Goal: Information Seeking & Learning: Learn about a topic

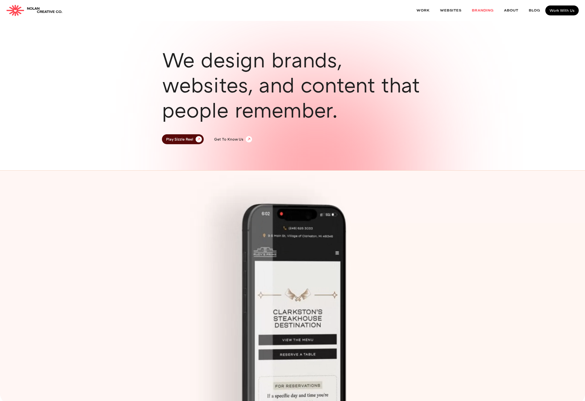
click at [476, 10] on link "Branding" at bounding box center [482, 11] width 32 height 14
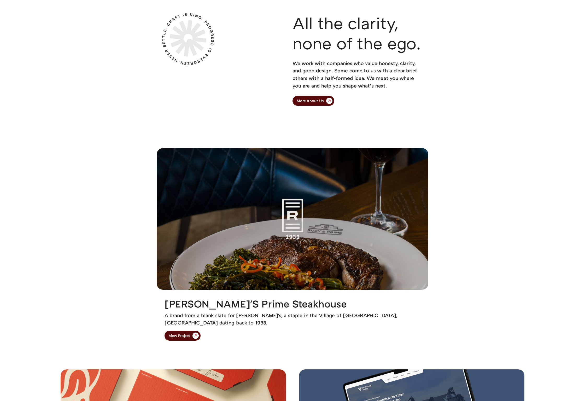
scroll to position [254, 0]
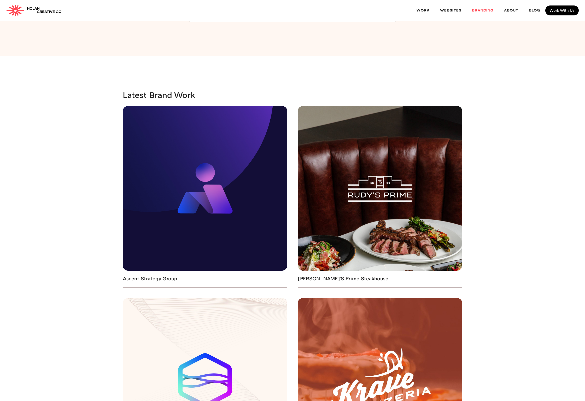
scroll to position [996, 0]
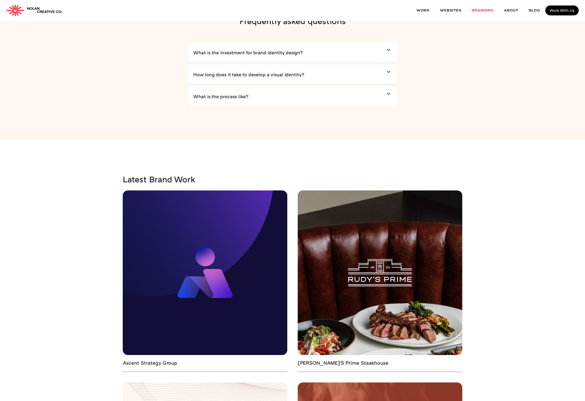
click at [299, 76] on h4 "How long does it take to develop a visual identity?" at bounding box center [248, 74] width 111 height 6
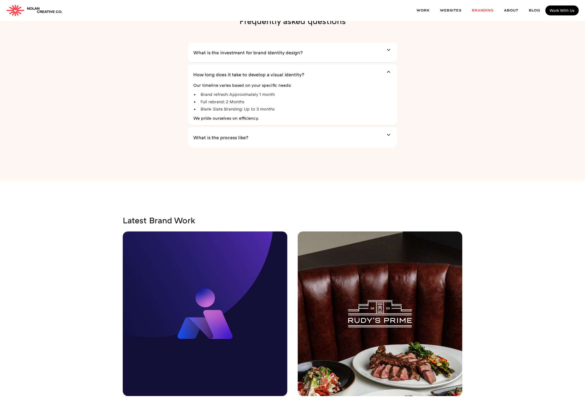
click at [354, 139] on link "What is the process like?" at bounding box center [292, 137] width 198 height 16
